Goal: Task Accomplishment & Management: Manage account settings

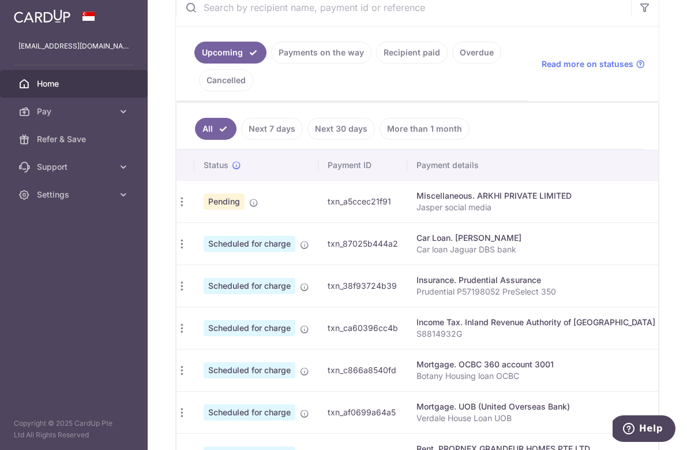
scroll to position [269, 0]
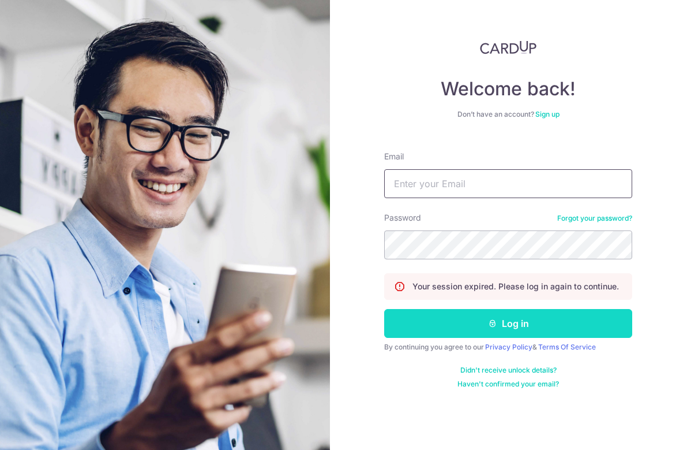
type input "[EMAIL_ADDRESS][DOMAIN_NAME]"
click at [468, 331] on button "Log in" at bounding box center [508, 323] width 248 height 29
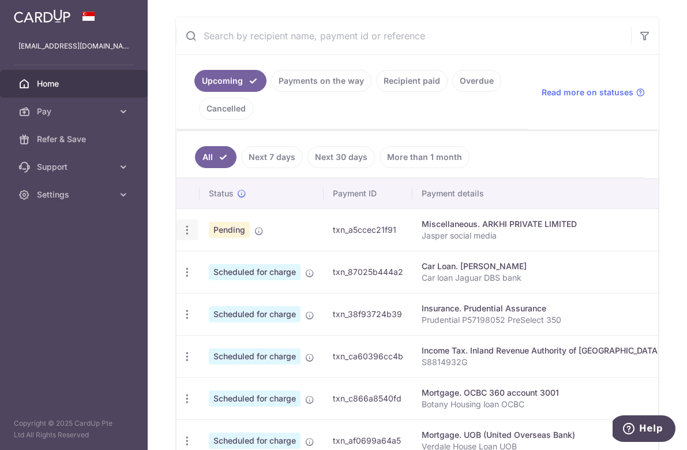
click at [184, 228] on icon "button" at bounding box center [187, 230] width 12 height 12
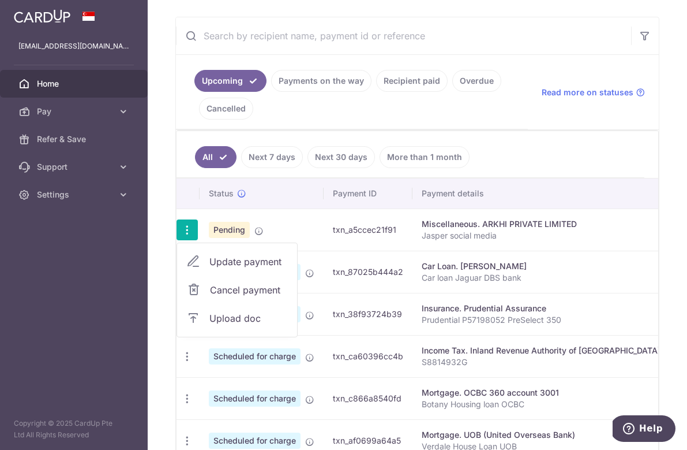
click at [234, 291] on span "Cancel payment" at bounding box center [248, 290] width 77 height 14
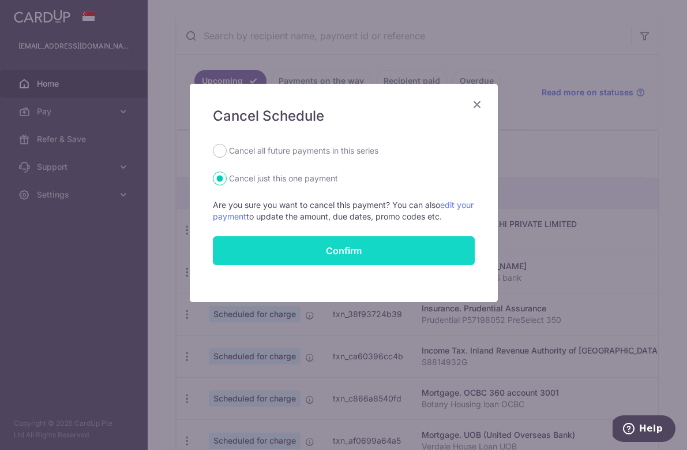
click at [302, 255] on button "Confirm" at bounding box center [344, 250] width 262 height 29
